Goal: Complete application form

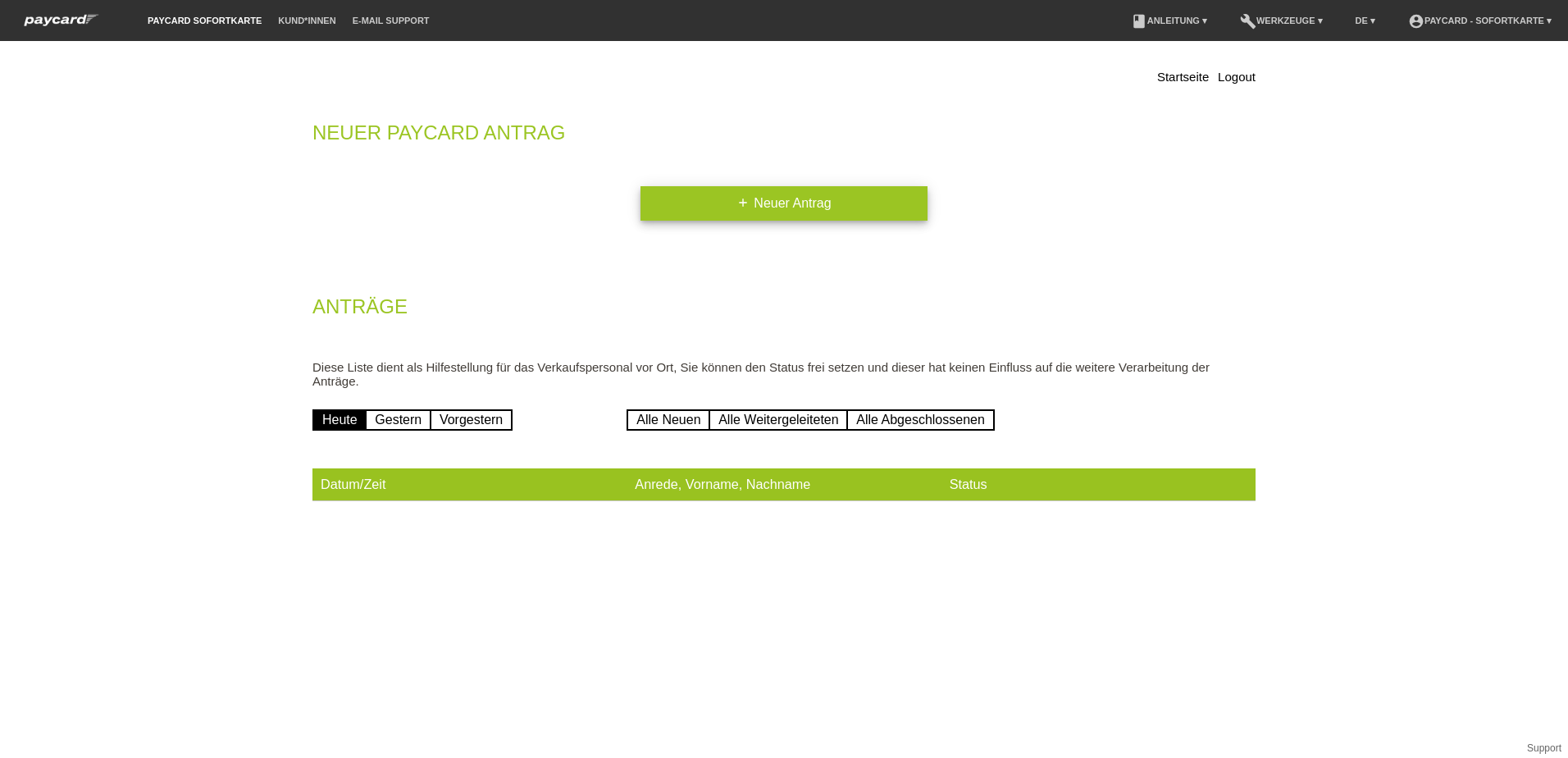
click at [792, 205] on link "add Neuer Antrag" at bounding box center [784, 203] width 287 height 35
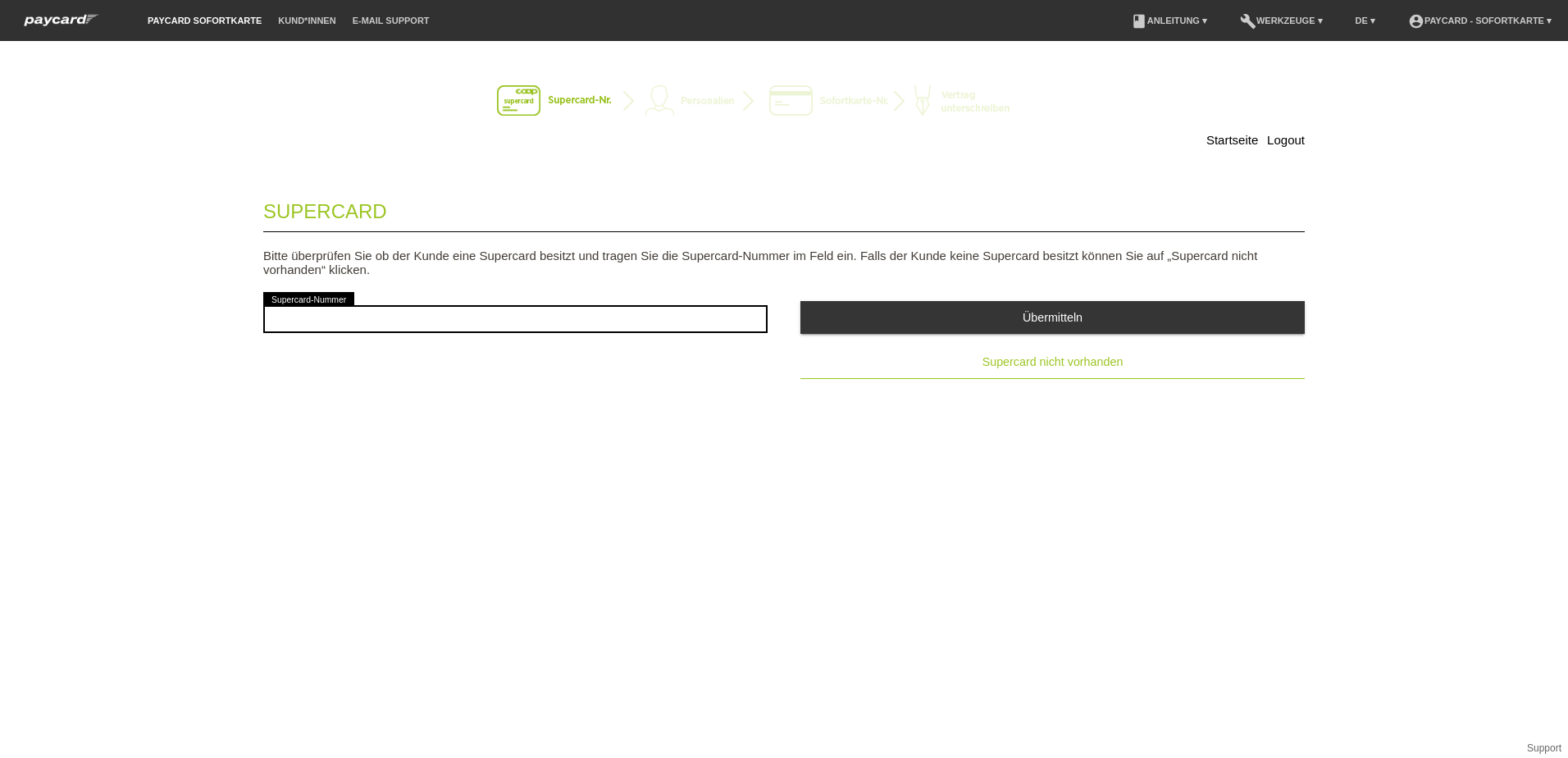
click at [1032, 366] on span "Supercard nicht vorhanden" at bounding box center [1053, 362] width 141 height 13
